Goal: Check status

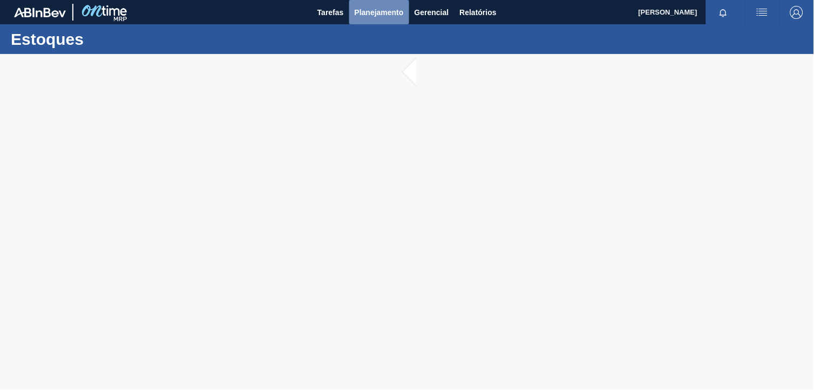
click at [371, 14] on span "Planejamento" at bounding box center [379, 12] width 49 height 13
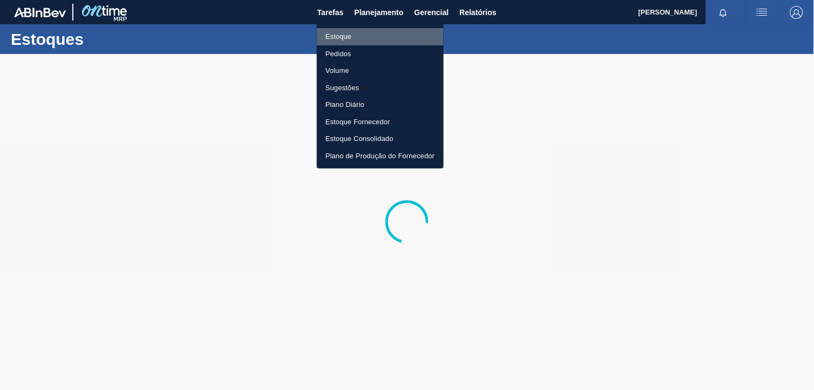
click at [387, 37] on li "Estoque" at bounding box center [380, 36] width 127 height 17
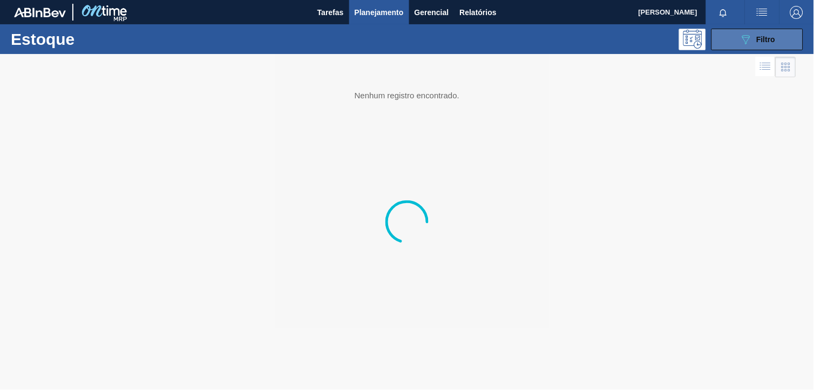
click at [738, 36] on button "089F7B8B-B2A5-4AFE-B5C0-19BA573D28AC Filtro" at bounding box center [758, 40] width 92 height 22
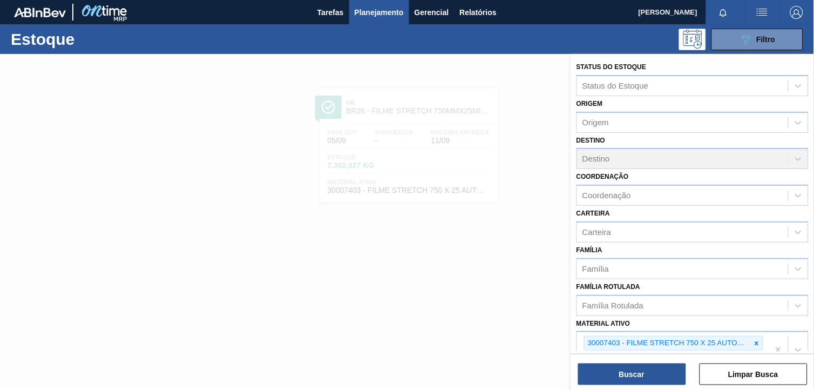
scroll to position [120, 0]
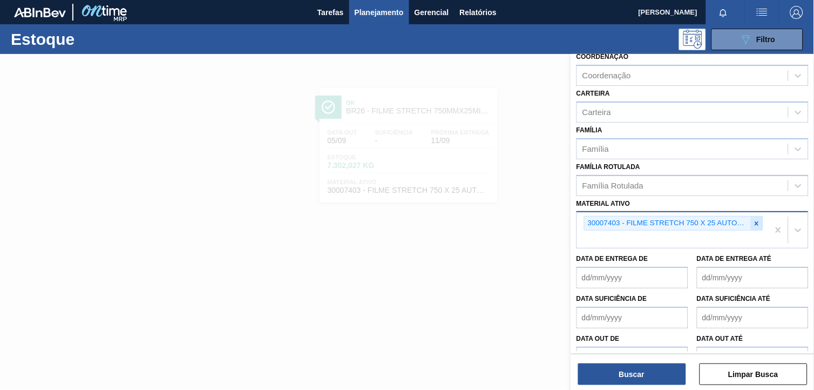
click at [756, 221] on icon at bounding box center [757, 223] width 4 height 4
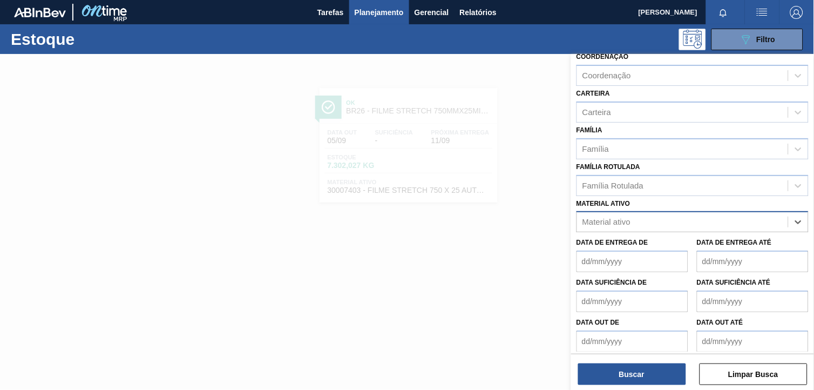
paste ativo "30003623"
type ativo "30003623"
click at [661, 227] on div "30003623" at bounding box center [693, 221] width 232 height 21
paste ativo "30003623"
type ativo "30003623"
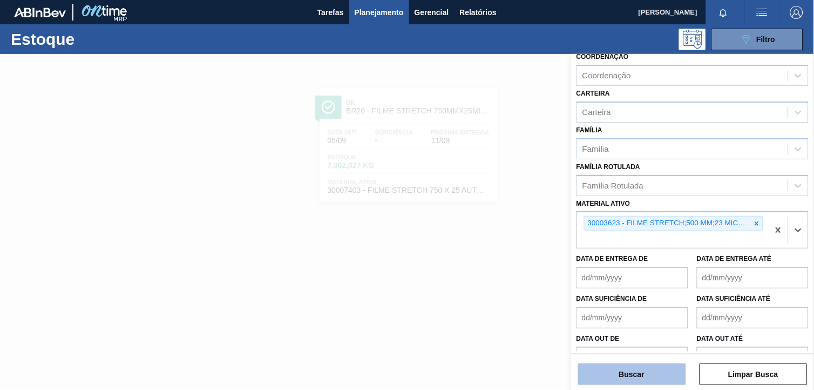
click at [635, 377] on button "Buscar" at bounding box center [632, 374] width 108 height 22
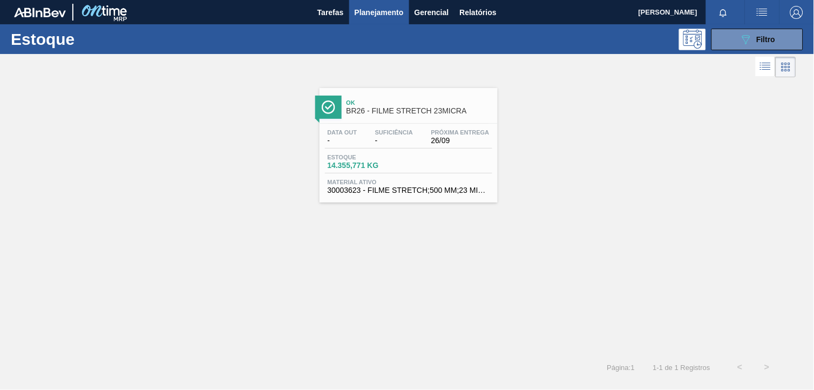
click at [432, 141] on span "26/09" at bounding box center [460, 141] width 58 height 8
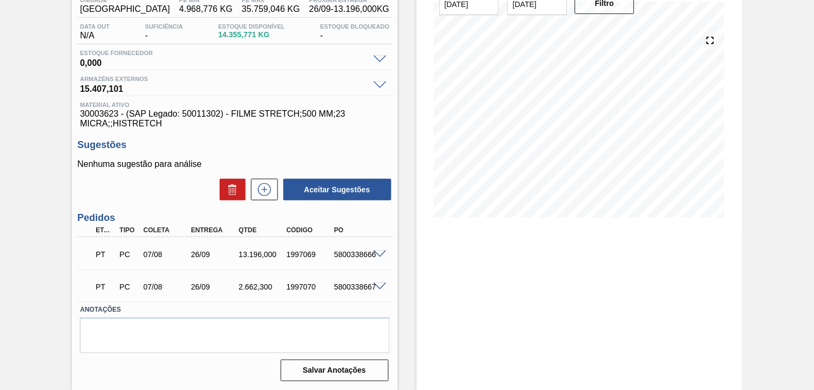
scroll to position [38, 0]
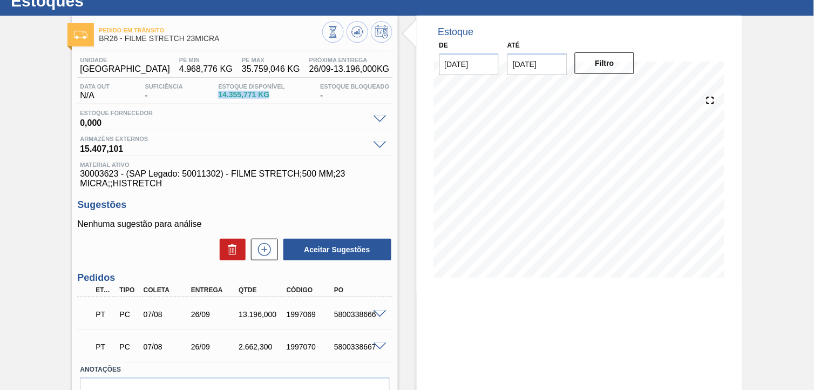
drag, startPoint x: 272, startPoint y: 90, endPoint x: 209, endPoint y: 92, distance: 63.2
click at [209, 92] on div "Data out N/A Suficiência - Estoque Disponível 14.355,771 KG Estoque Bloqueado -" at bounding box center [234, 93] width 315 height 21
drag, startPoint x: 209, startPoint y: 92, endPoint x: 228, endPoint y: 120, distance: 33.8
click at [227, 119] on span "0,000" at bounding box center [224, 121] width 288 height 11
